Goal: Check status: Check status

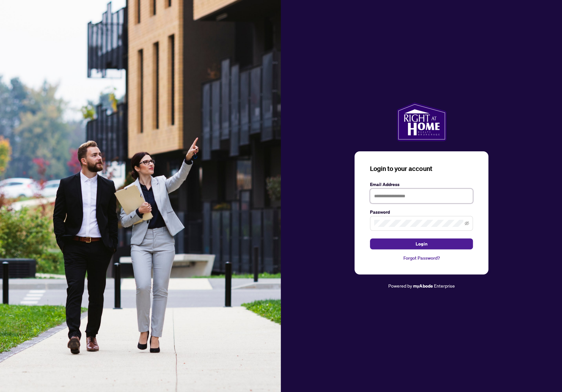
click at [431, 190] on input "text" at bounding box center [421, 196] width 103 height 15
type input "**********"
click at [452, 247] on button "Login" at bounding box center [421, 244] width 103 height 11
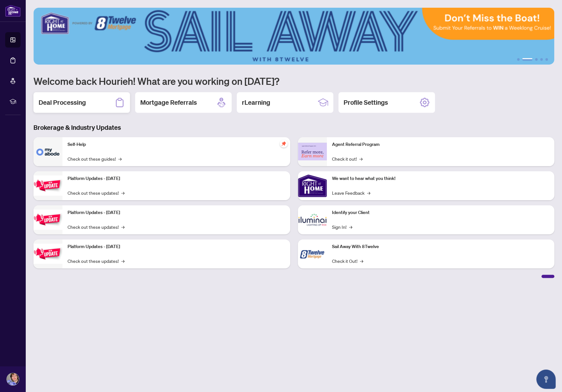
click at [88, 106] on div "Deal Processing" at bounding box center [81, 102] width 96 height 21
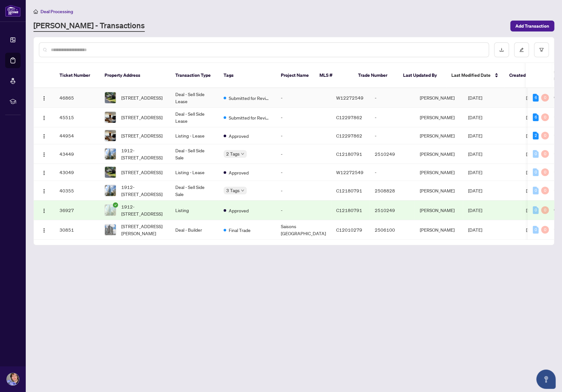
click at [218, 100] on td "Submitted for Review" at bounding box center [246, 98] width 57 height 20
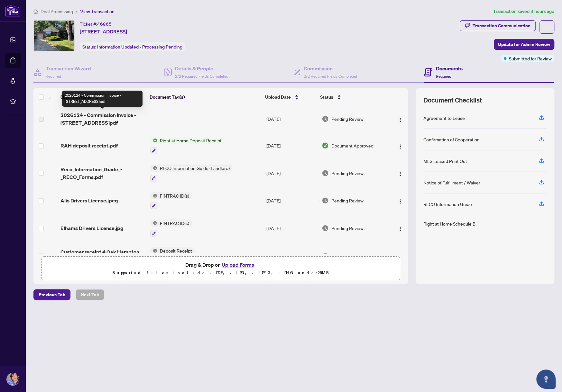
click at [104, 118] on span "2026124 - Commission Invoice - [STREET_ADDRESS]pdf" at bounding box center [102, 118] width 85 height 15
click at [164, 113] on td at bounding box center [206, 119] width 116 height 26
click at [99, 117] on span "2026124 - Commission Invoice - [STREET_ADDRESS]pdf" at bounding box center [102, 118] width 85 height 15
click at [51, 127] on td at bounding box center [45, 119] width 24 height 26
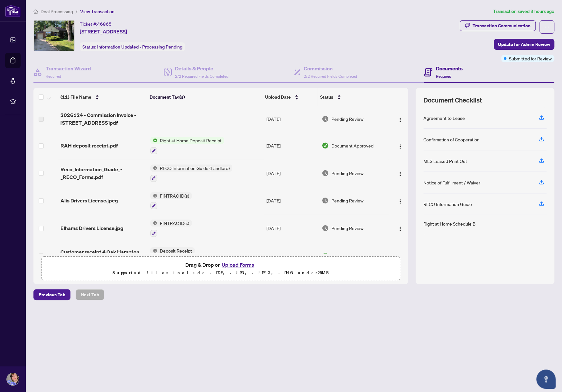
click at [213, 111] on td at bounding box center [206, 119] width 116 height 26
click at [51, 12] on span "Deal Processing" at bounding box center [57, 12] width 32 height 6
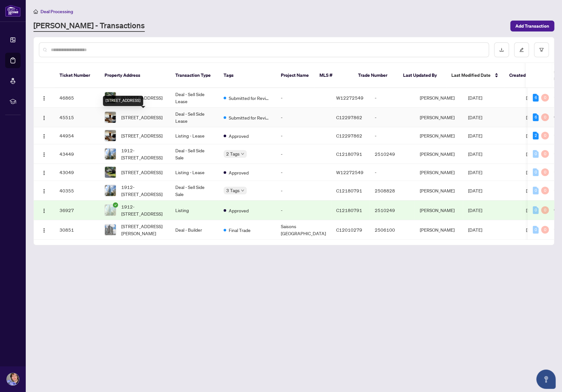
click at [133, 121] on span "[STREET_ADDRESS]" at bounding box center [141, 117] width 41 height 7
